Goal: Task Accomplishment & Management: Complete application form

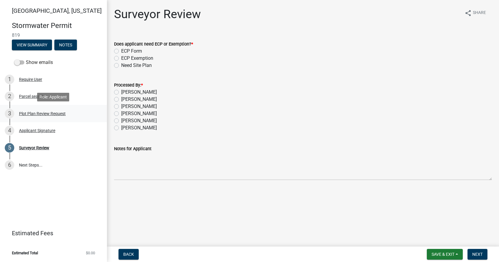
click at [56, 109] on div "3 Plot Plan Review Request" at bounding box center [51, 114] width 93 height 10
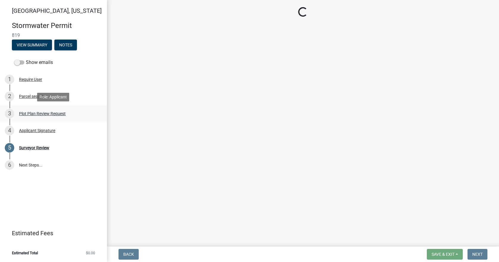
select select "b583a170-26d7-469b-a390-0aed4d149ee1"
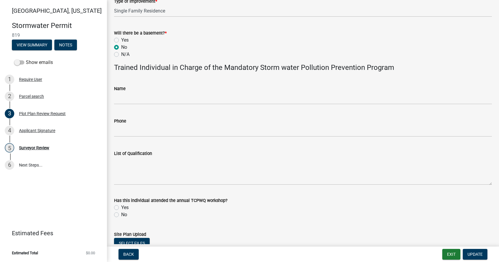
scroll to position [346, 0]
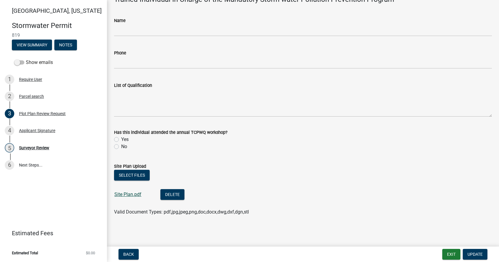
click at [131, 192] on link "Site Plan.pdf" at bounding box center [127, 194] width 27 height 6
click at [30, 149] on div "Surveyor Review" at bounding box center [34, 148] width 30 height 4
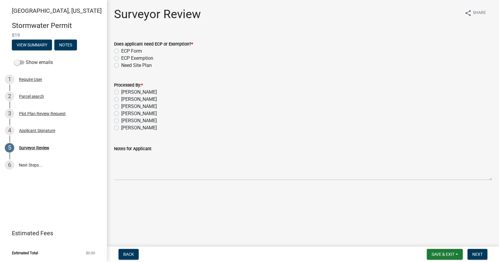
click at [121, 91] on label "[PERSON_NAME]" at bounding box center [139, 92] width 36 height 7
click at [121, 91] on input "[PERSON_NAME]" at bounding box center [123, 91] width 4 height 4
radio input "true"
click at [121, 49] on label "ECP Form" at bounding box center [131, 51] width 21 height 7
click at [121, 49] on input "ECP Form" at bounding box center [123, 50] width 4 height 4
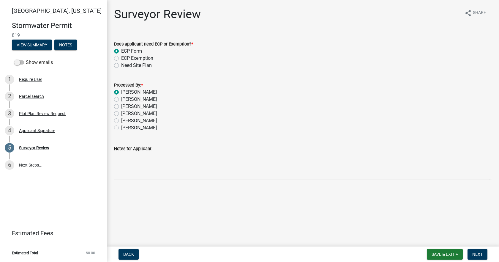
radio input "true"
click at [477, 251] on button "Next" at bounding box center [478, 254] width 20 height 11
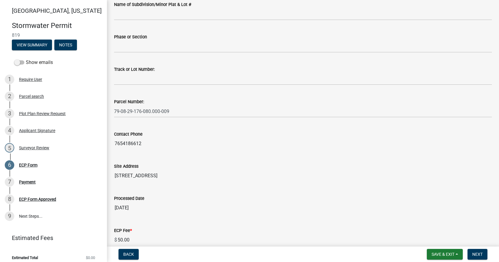
scroll to position [151, 0]
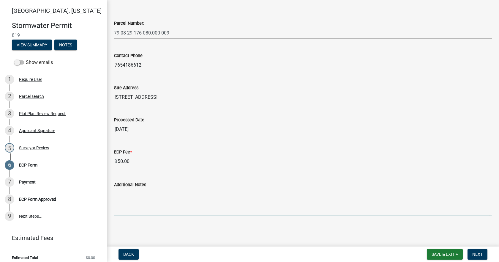
click at [155, 194] on textarea "Additional Notes" at bounding box center [303, 202] width 378 height 28
paste textarea "Install erosion control measures as shown on site plan. Keep streets clear of s…"
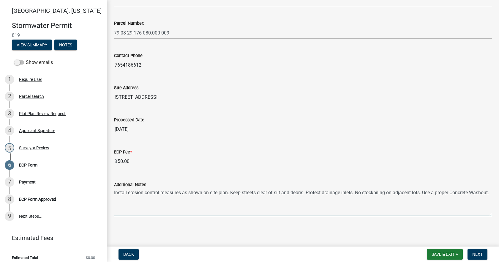
scroll to position [0, 0]
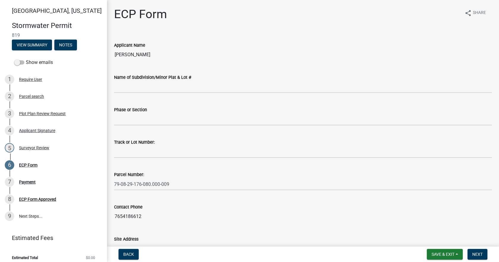
type textarea "Install erosion control measures as shown on site plan. Keep streets clear of s…"
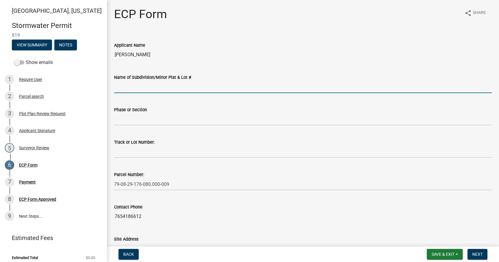
click at [181, 89] on input "Name of Subdivision/Minor Plat & Lot #" at bounding box center [303, 87] width 378 height 12
type input "[GEOGRAPHIC_DATA]"
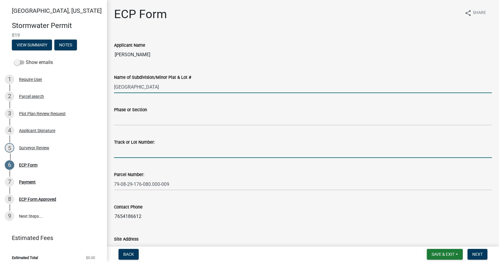
click at [156, 150] on input "Track or Lot Number:" at bounding box center [303, 152] width 378 height 12
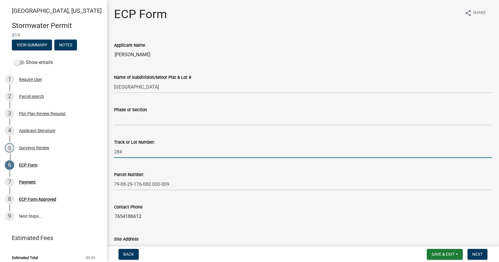
type input "284"
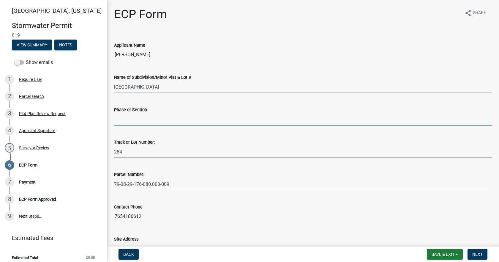
click at [166, 115] on input "Phase or Section" at bounding box center [303, 119] width 378 height 12
type input "Sec. 2"
click at [484, 252] on button "Next" at bounding box center [478, 254] width 20 height 11
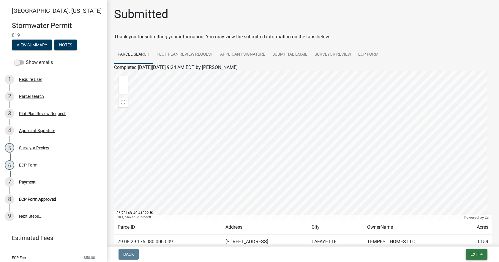
click at [474, 253] on span "Exit" at bounding box center [475, 254] width 9 height 5
click at [473, 240] on button "Save & Exit" at bounding box center [464, 238] width 48 height 14
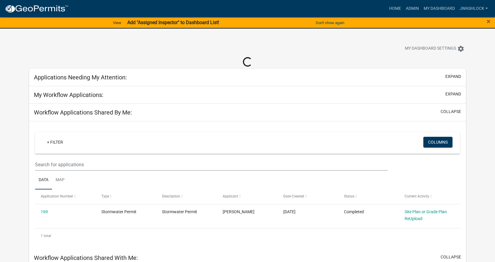
select select "3: 100"
